Goal: Transaction & Acquisition: Book appointment/travel/reservation

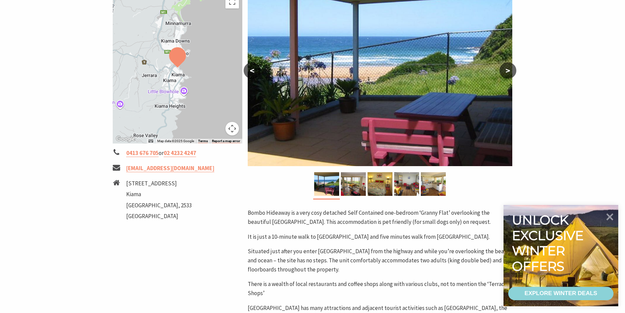
scroll to position [183, 0]
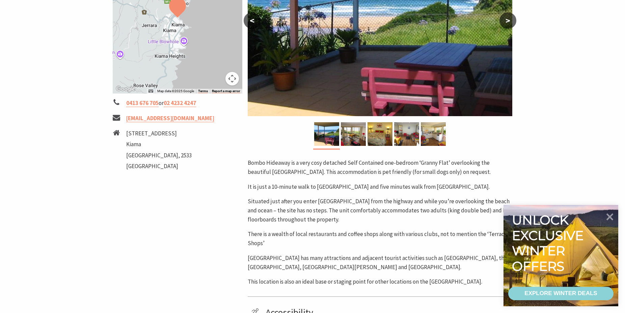
click at [505, 22] on button ">" at bounding box center [507, 20] width 17 height 16
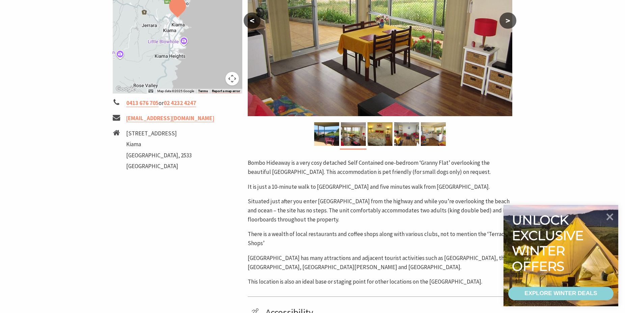
click at [505, 22] on button ">" at bounding box center [507, 20] width 17 height 16
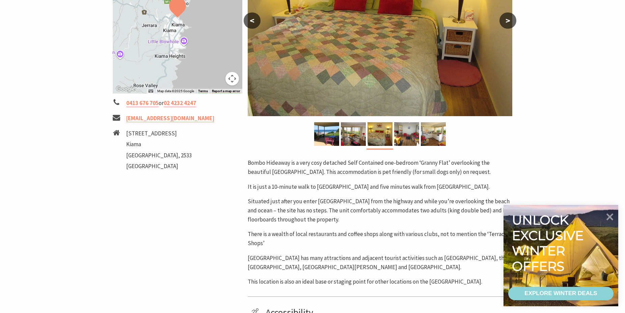
click at [505, 22] on button ">" at bounding box center [507, 20] width 17 height 16
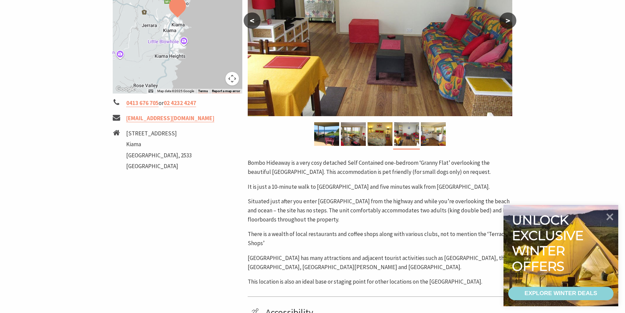
click at [505, 22] on button ">" at bounding box center [507, 20] width 17 height 16
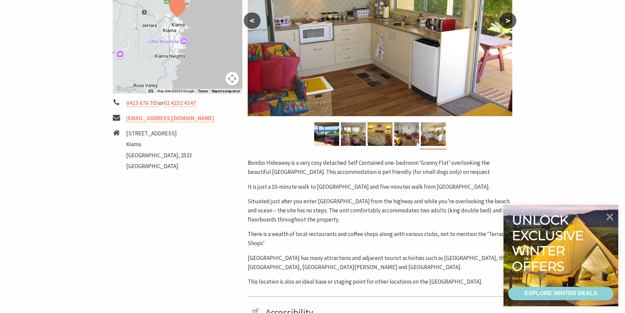
click at [505, 22] on button ">" at bounding box center [507, 20] width 17 height 16
click at [506, 17] on button ">" at bounding box center [507, 20] width 17 height 16
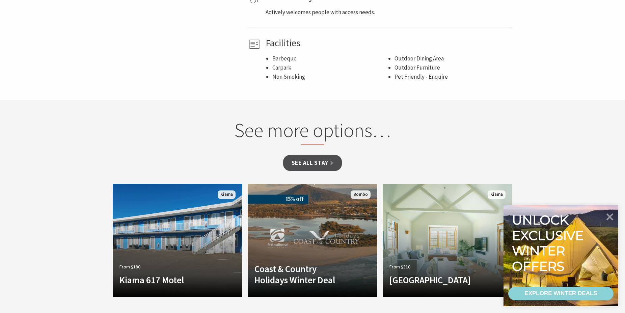
scroll to position [504, 0]
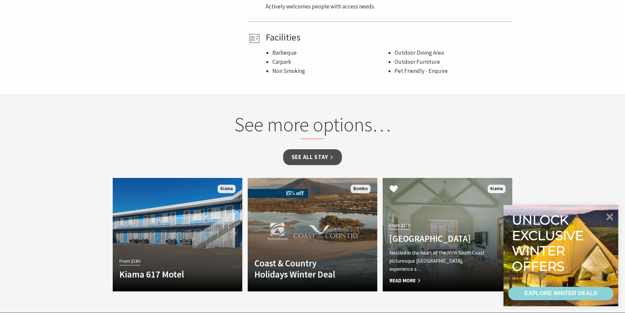
click at [440, 233] on h4 "Bellevue Boutique Hotel Kiama" at bounding box center [437, 238] width 97 height 11
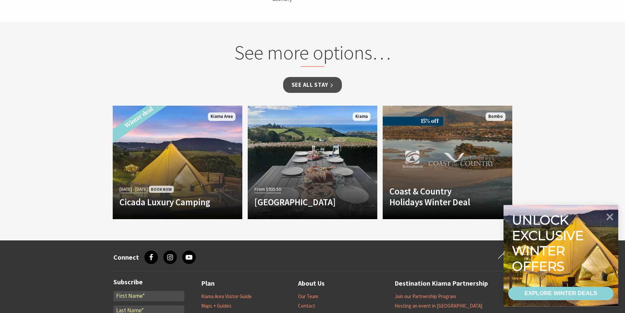
scroll to position [592, 0]
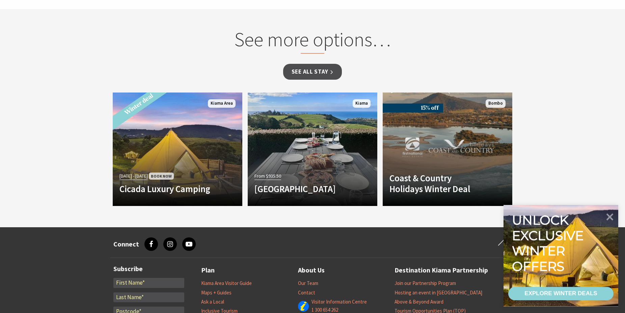
click at [532, 223] on div "Unlock exclusive winter offers" at bounding box center [549, 242] width 75 height 61
click at [558, 290] on div "EXPLORE WINTER DEALS" at bounding box center [560, 292] width 73 height 13
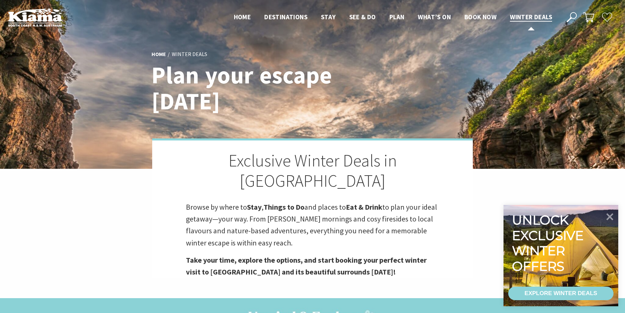
click at [530, 18] on span "Winter Deals" at bounding box center [531, 17] width 42 height 8
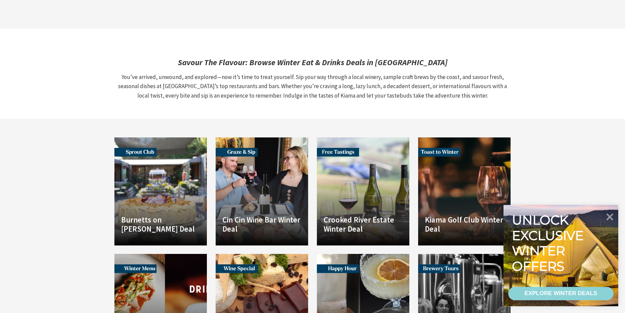
scroll to position [724, 0]
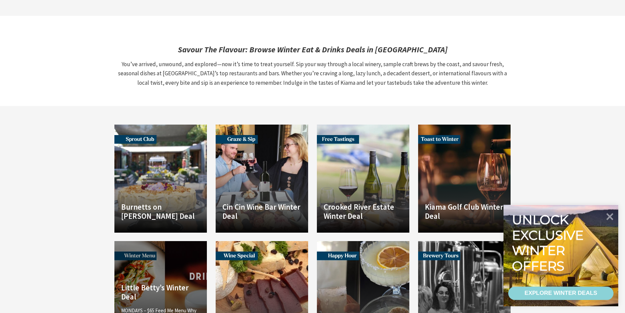
click at [138, 241] on link "Another Image Used Little Betty’s Winter Deal MONDAYS – $65 Feed Me Menu Why sh…" at bounding box center [160, 295] width 92 height 108
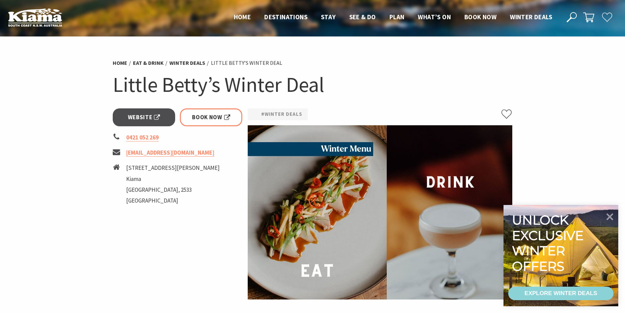
click at [324, 271] on img at bounding box center [380, 212] width 265 height 174
click at [289, 221] on img at bounding box center [380, 212] width 265 height 174
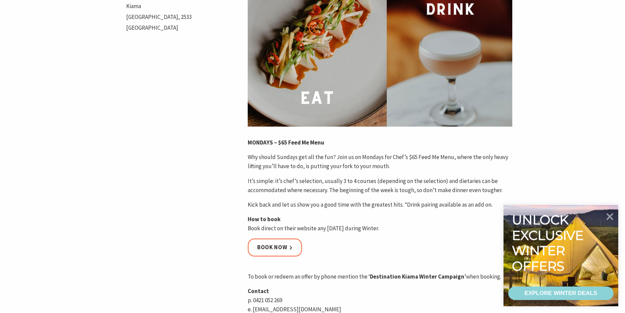
scroll to position [177, 0]
